Goal: Complete application form

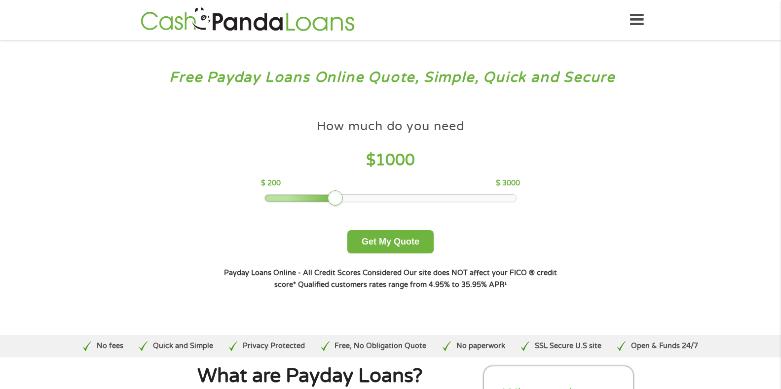
click at [349, 199] on div at bounding box center [390, 198] width 251 height 7
drag, startPoint x: 307, startPoint y: 201, endPoint x: 363, endPoint y: 210, distance: 56.9
click at [363, 210] on div "How much do you need $ 1300 $ 200 $ 3000 Get My Quote" at bounding box center [391, 184] width 346 height 139
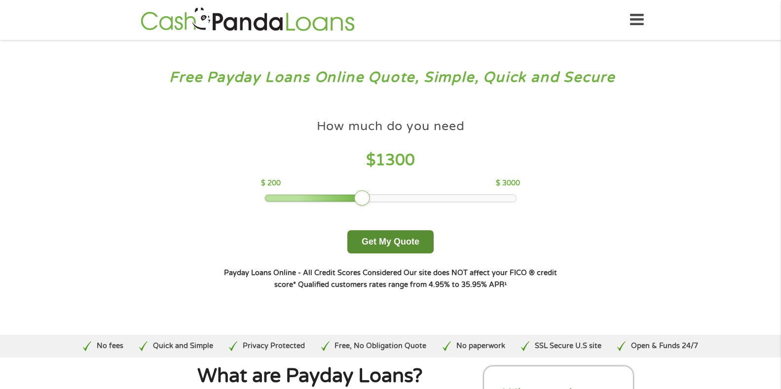
click at [375, 242] on button "Get My Quote" at bounding box center [391, 242] width 86 height 23
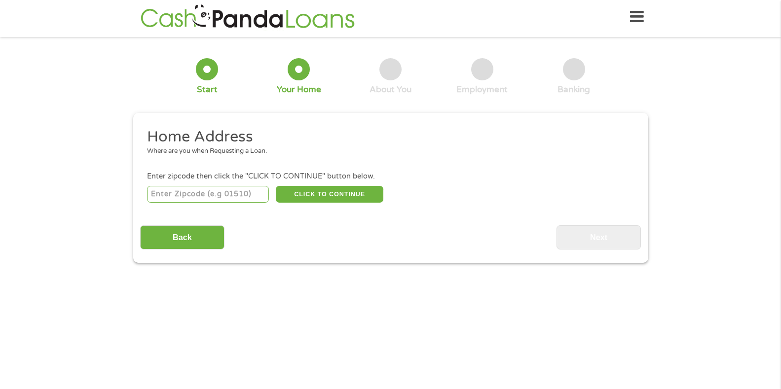
click at [211, 196] on input "number" at bounding box center [208, 194] width 122 height 17
type input "32626"
select select "Florida"
click at [358, 198] on button "CLICK TO CONTINUE" at bounding box center [330, 194] width 108 height 17
type input "32626"
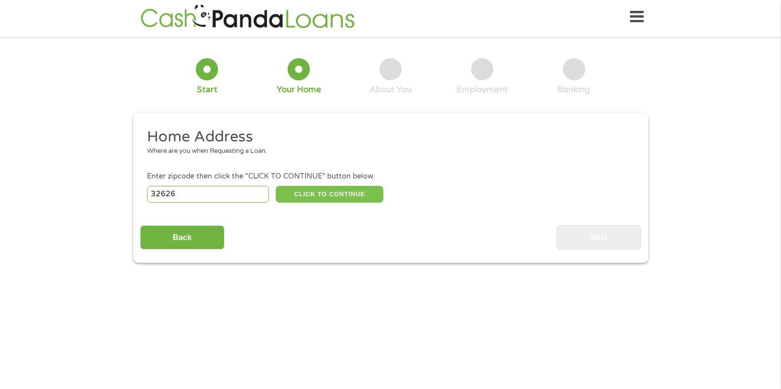
type input "Chiefland"
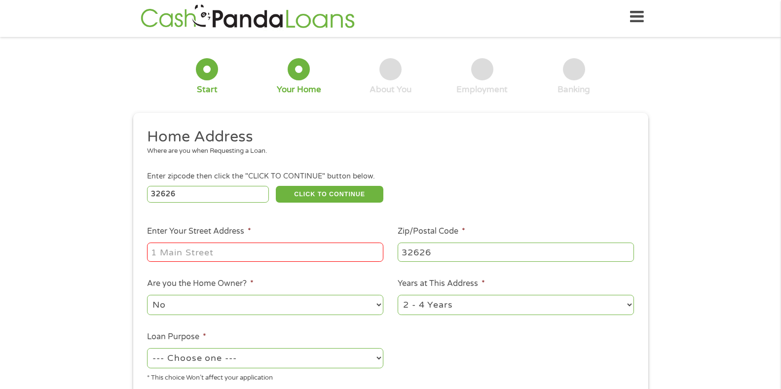
click at [294, 257] on input "Enter Your Street Address *" at bounding box center [265, 252] width 236 height 19
type input "1722 nw 12th dr"
click at [514, 308] on select "1 Year or less 1 - 2 Years 2 - 4 Years Over 4 Years" at bounding box center [516, 305] width 236 height 20
select select "60months"
click at [398, 295] on select "1 Year or less 1 - 2 Years 2 - 4 Years Over 4 Years" at bounding box center [516, 305] width 236 height 20
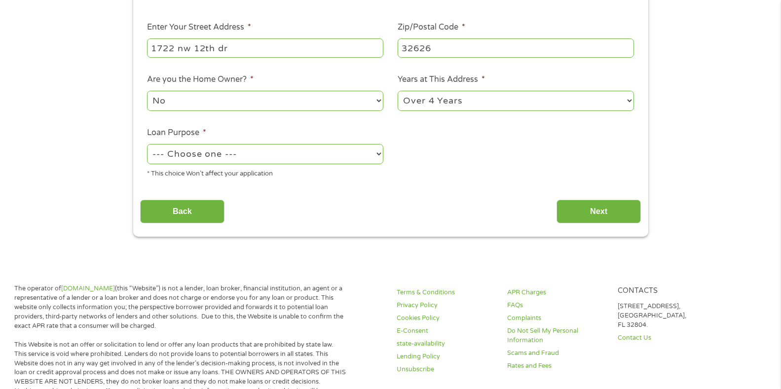
scroll to position [218, 0]
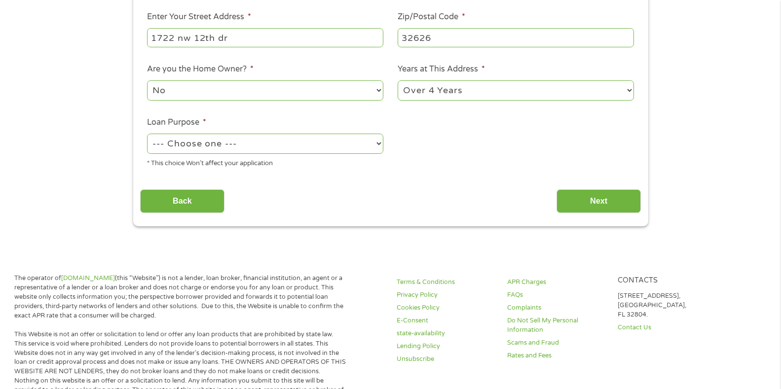
click at [356, 140] on select "--- Choose one --- Pay Bills Debt Consolidation Home Improvement Major Purchase…" at bounding box center [265, 144] width 236 height 20
select select "paybills"
click at [147, 134] on select "--- Choose one --- Pay Bills Debt Consolidation Home Improvement Major Purchase…" at bounding box center [265, 144] width 236 height 20
click at [600, 201] on input "Next" at bounding box center [599, 202] width 84 height 24
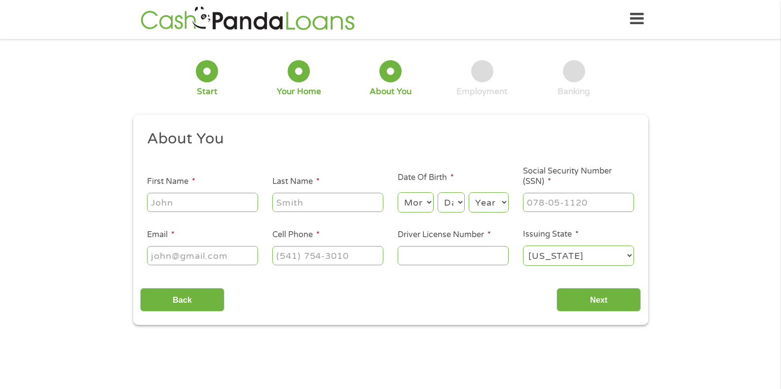
scroll to position [0, 0]
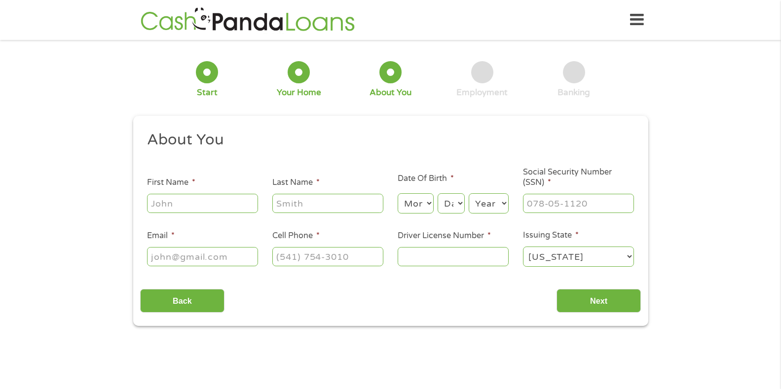
click at [190, 207] on input "First Name *" at bounding box center [202, 203] width 111 height 19
type input "brandon"
type input "souza"
type input "brandonsouza212@gmail.com"
type input "(352) 646-4007"
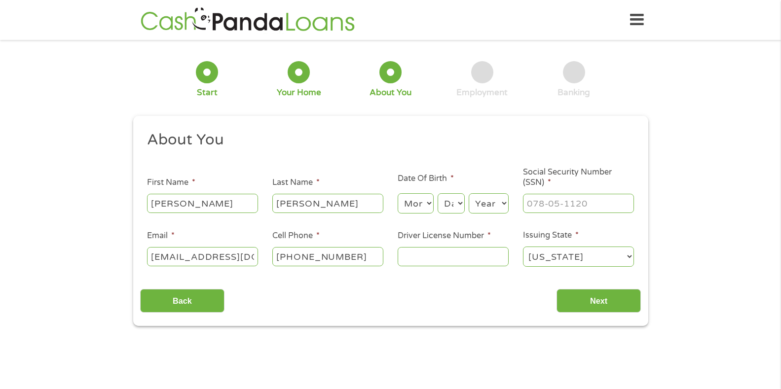
click at [424, 203] on select "Month 1 2 3 4 5 6 7 8 9 10 11 12" at bounding box center [416, 204] width 36 height 20
select select "4"
click at [398, 194] on select "Month 1 2 3 4 5 6 7 8 9 10 11 12" at bounding box center [416, 204] width 36 height 20
click at [450, 210] on select "Day 1 2 3 4 5 6 7 8 9 10 11 12 13 14 15 16 17 18 19 20 21 22 23 24 25 26 27 28 …" at bounding box center [451, 204] width 27 height 20
select select "21"
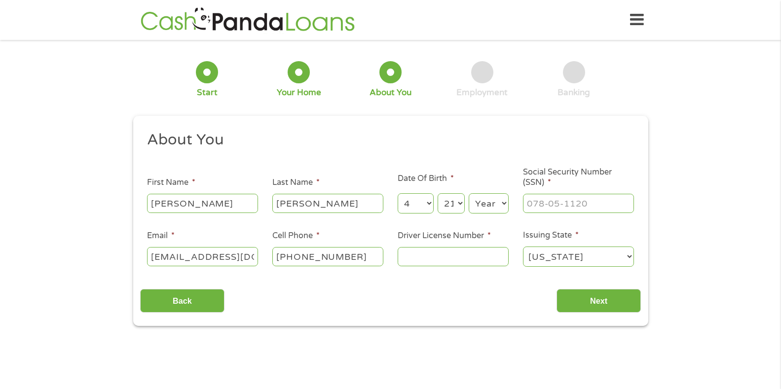
click at [438, 194] on select "Day 1 2 3 4 5 6 7 8 9 10 11 12 13 14 15 16 17 18 19 20 21 22 23 24 25 26 27 28 …" at bounding box center [451, 204] width 27 height 20
click at [479, 199] on select "Year 2007 2006 2005 2004 2003 2002 2001 2000 1999 1998 1997 1996 1995 1994 1993…" at bounding box center [489, 204] width 40 height 20
select select "1994"
click at [469, 194] on select "Year 2007 2006 2005 2004 2003 2002 2001 2000 1999 1998 1997 1996 1995 1994 1993…" at bounding box center [489, 204] width 40 height 20
click at [546, 210] on input "___-__-____" at bounding box center [578, 203] width 111 height 19
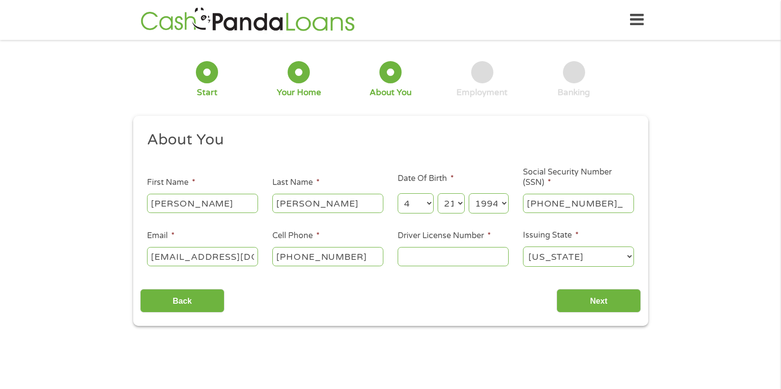
type input "006-94-5159"
click at [572, 302] on input "Next" at bounding box center [599, 301] width 84 height 24
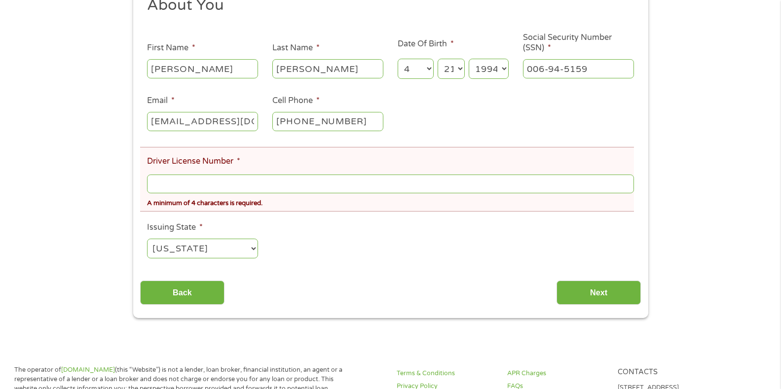
scroll to position [177, 0]
